Goal: Find contact information: Find contact information

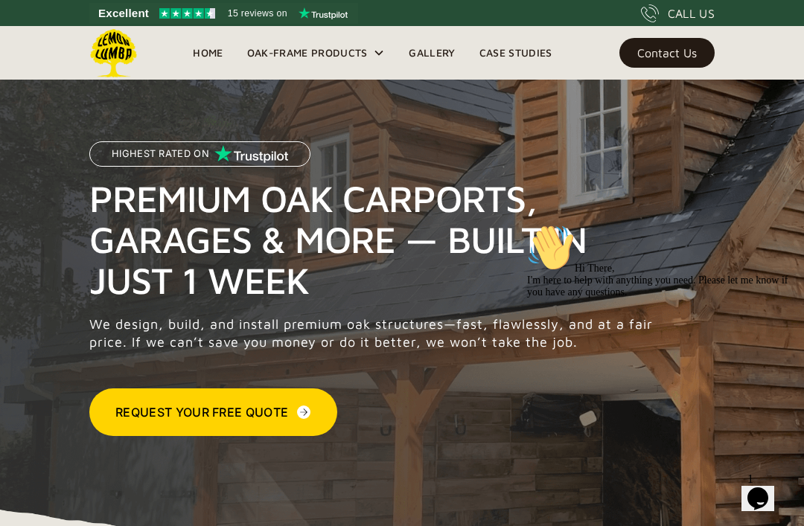
click at [374, 57] on icon at bounding box center [379, 53] width 12 height 12
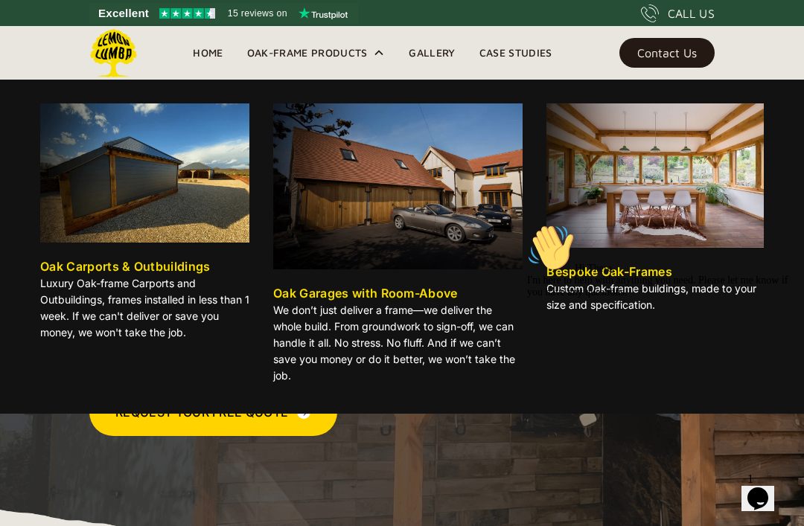
click at [89, 201] on img at bounding box center [144, 172] width 209 height 139
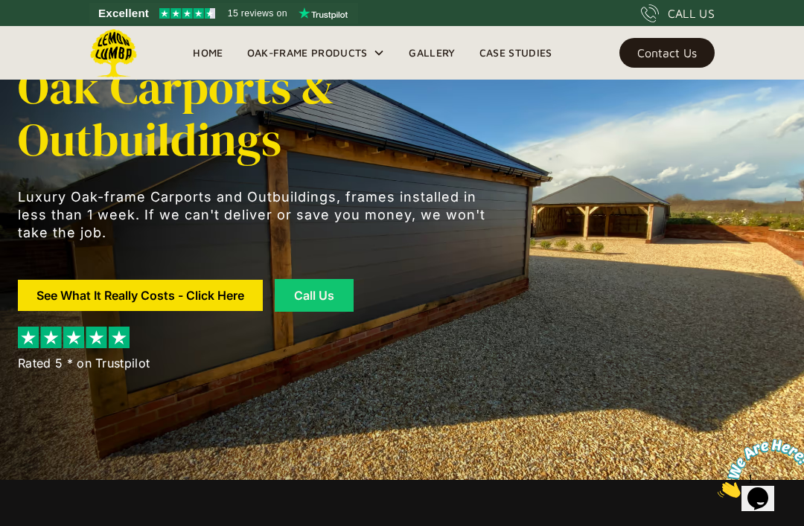
scroll to position [42, 0]
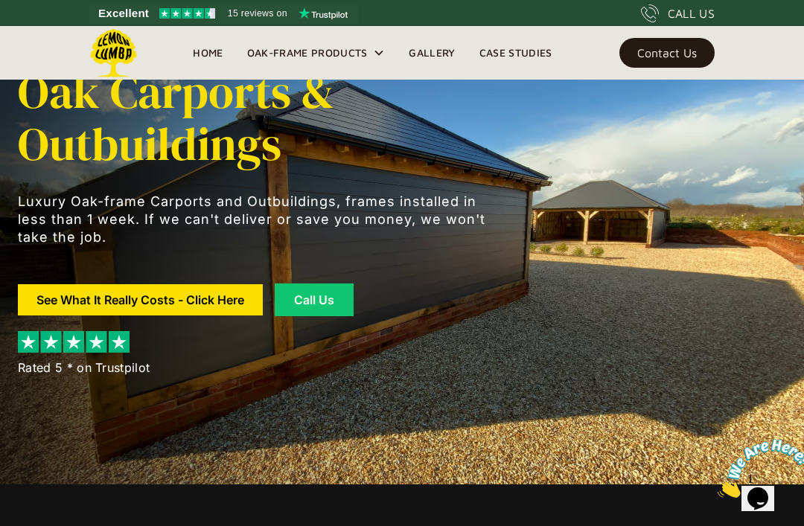
click at [110, 302] on link "See What It Really Costs - Click Here" at bounding box center [140, 299] width 245 height 31
